Goal: Find contact information: Find contact information

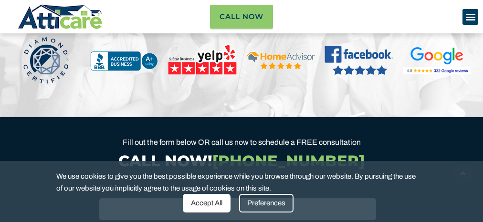
click at [241, 111] on section "We Are Highly Recommended" at bounding box center [241, 43] width 483 height 147
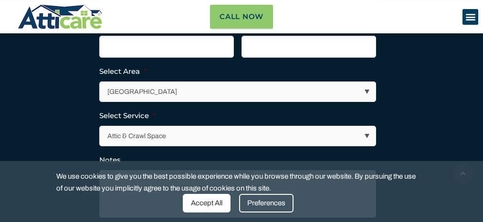
scroll to position [64, 0]
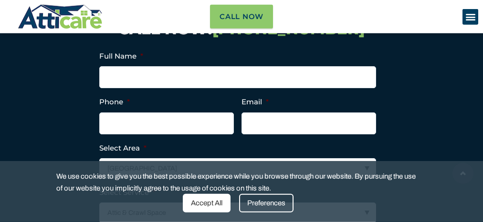
click at [241, 111] on div "Full Name * Phone * Email * Select Area * [GEOGRAPHIC_DATA] Area [GEOGRAPHIC_DA…" at bounding box center [241, 201] width 286 height 321
